Goal: Find specific page/section: Find specific page/section

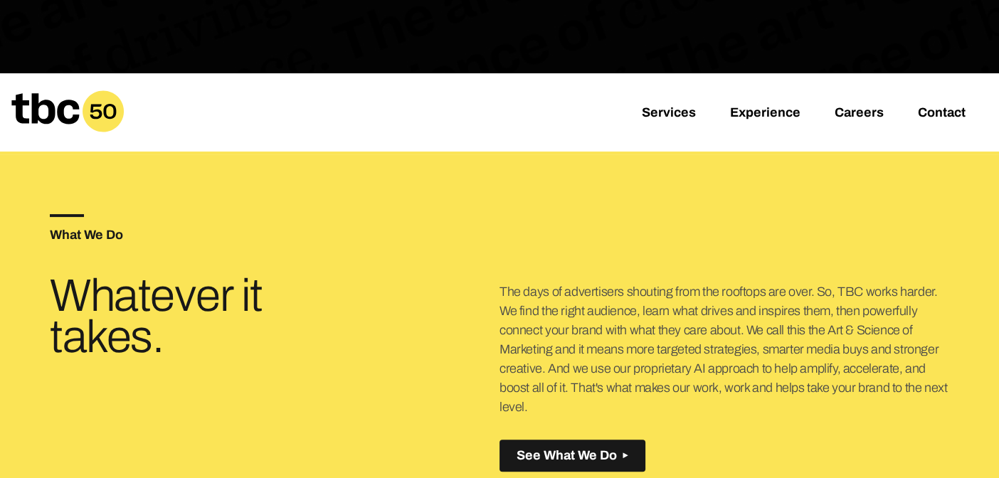
scroll to position [355, 0]
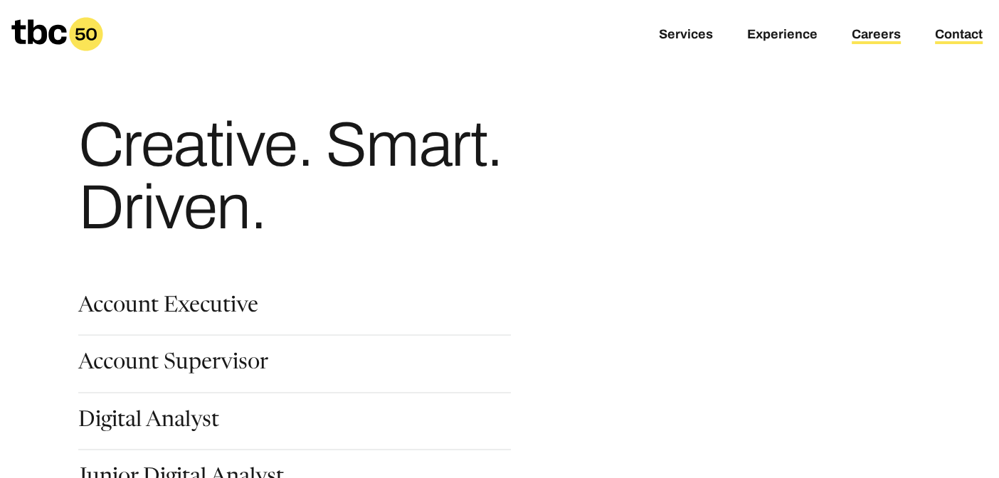
click at [955, 37] on link "Contact" at bounding box center [959, 35] width 48 height 17
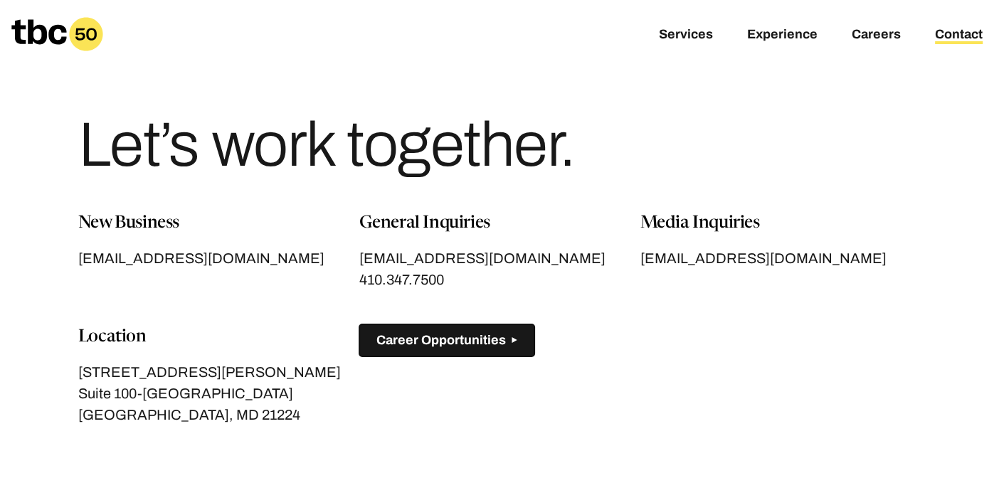
click at [454, 346] on span "Career Opportunities" at bounding box center [442, 340] width 130 height 15
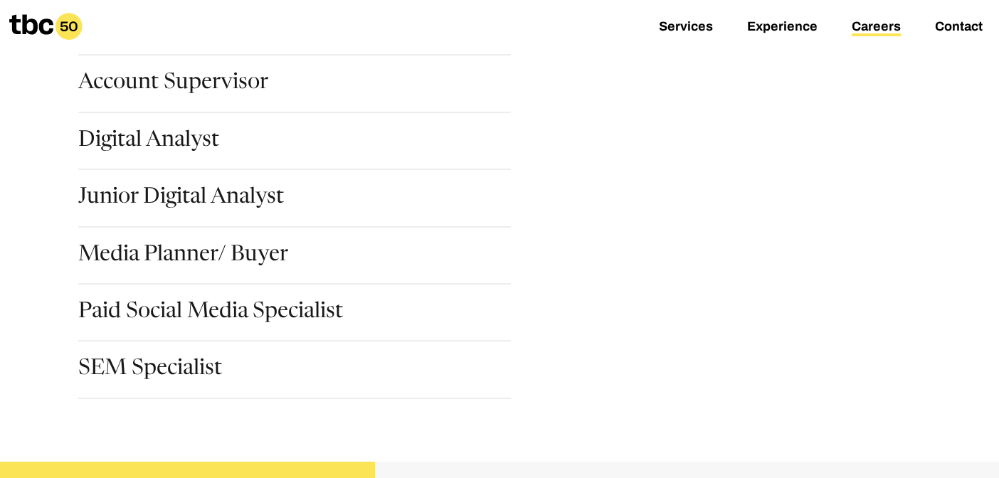
scroll to position [285, 0]
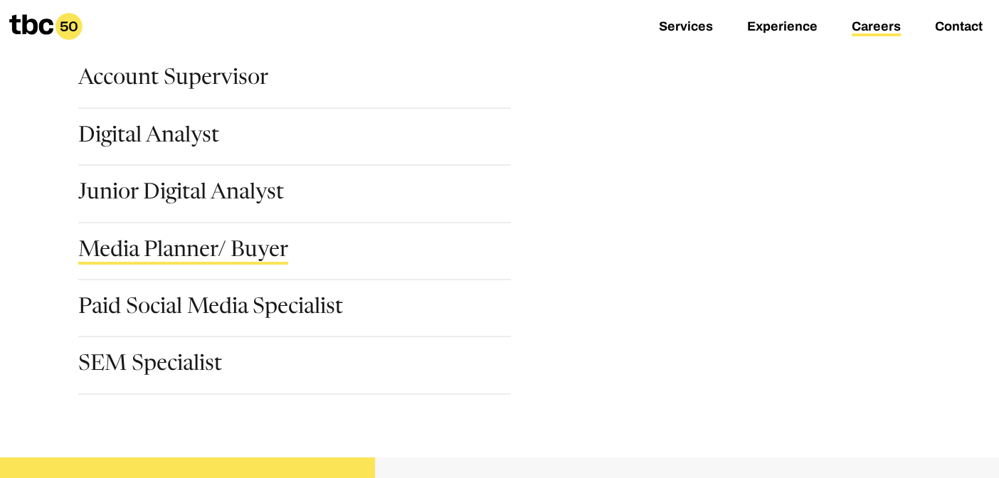
click at [235, 249] on link "Media Planner/ Buyer" at bounding box center [183, 253] width 210 height 24
